Goal: Task Accomplishment & Management: Manage account settings

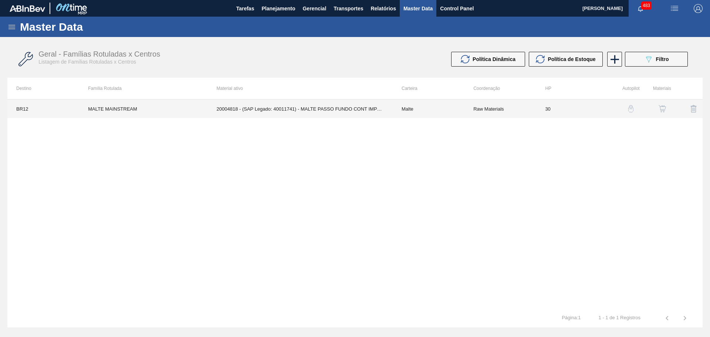
click at [334, 108] on td "20004818 - (SAP Legado: 40011741) - MALTE PASSO FUNDO CONT IMPORT SUP 40%" at bounding box center [300, 108] width 185 height 18
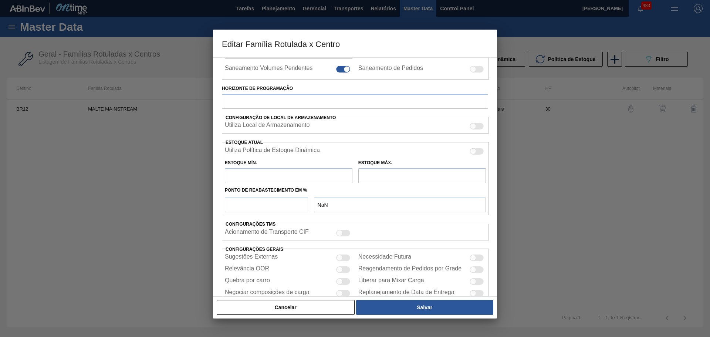
type input "Malte"
type input "MALTE MAINSTREAM"
type input "BR12 - Cebrasa"
type input "0"
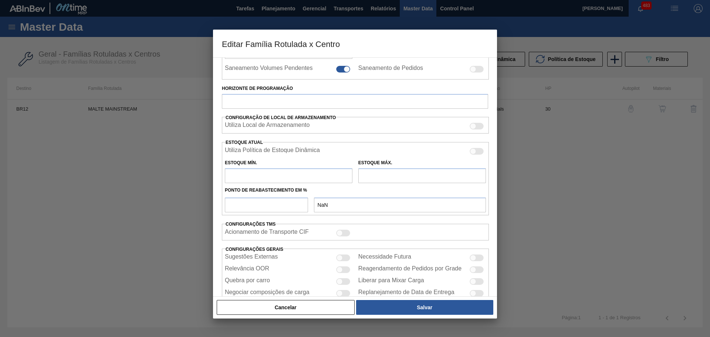
checkbox input "true"
type input "30"
type input "1.500.000"
type input "1.650.000"
type input "100"
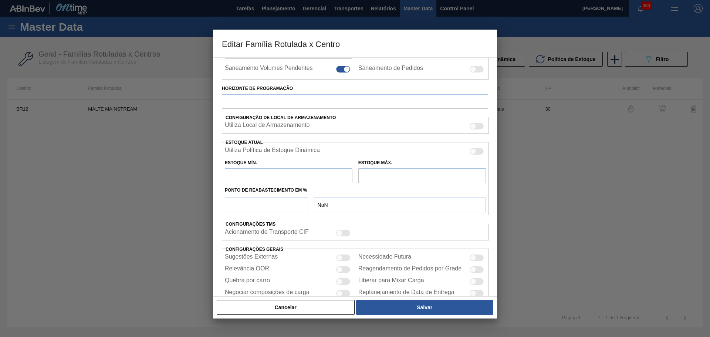
type input "1.650.000,000"
checkbox input "true"
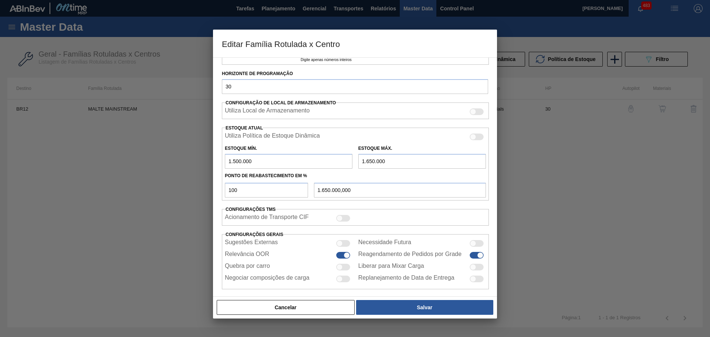
scroll to position [200, 0]
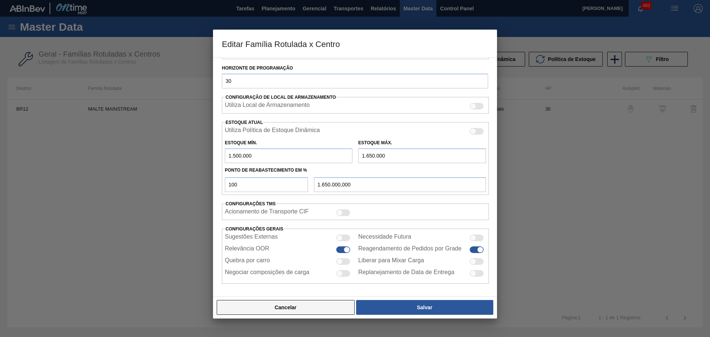
click at [319, 311] on button "Cancelar" at bounding box center [286, 307] width 138 height 15
